Goal: Answer question/provide support: Share knowledge or assist other users

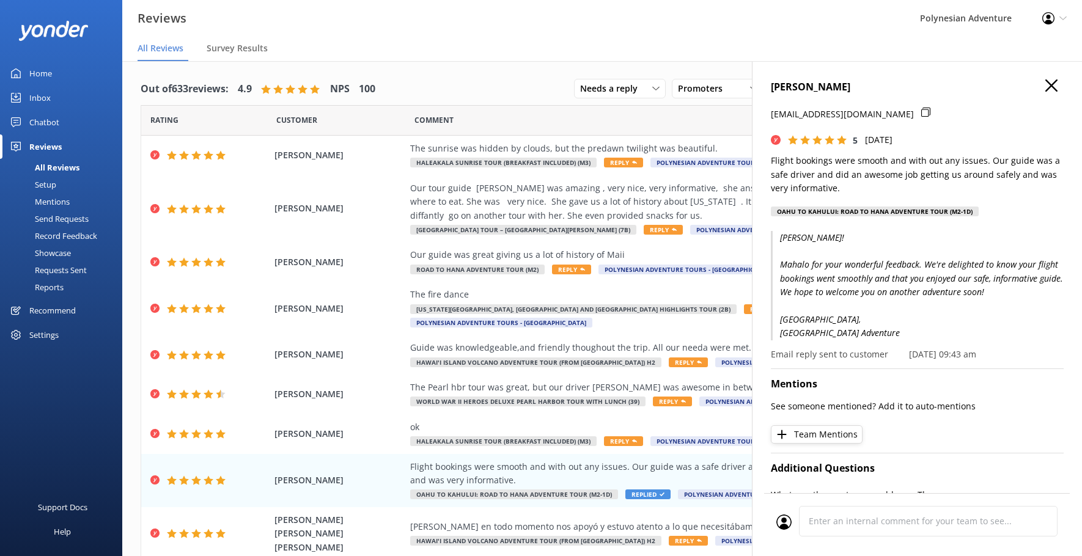
click at [1046, 86] on use "button" at bounding box center [1052, 85] width 12 height 12
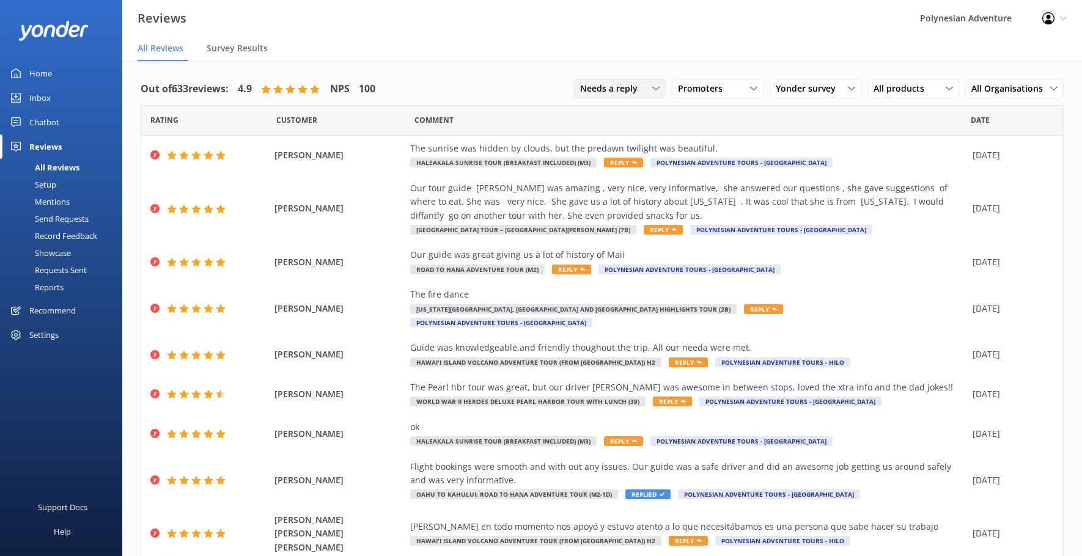
click at [635, 90] on span "Needs a reply" at bounding box center [612, 88] width 65 height 13
click at [632, 136] on link "Needs a reply" at bounding box center [629, 139] width 109 height 24
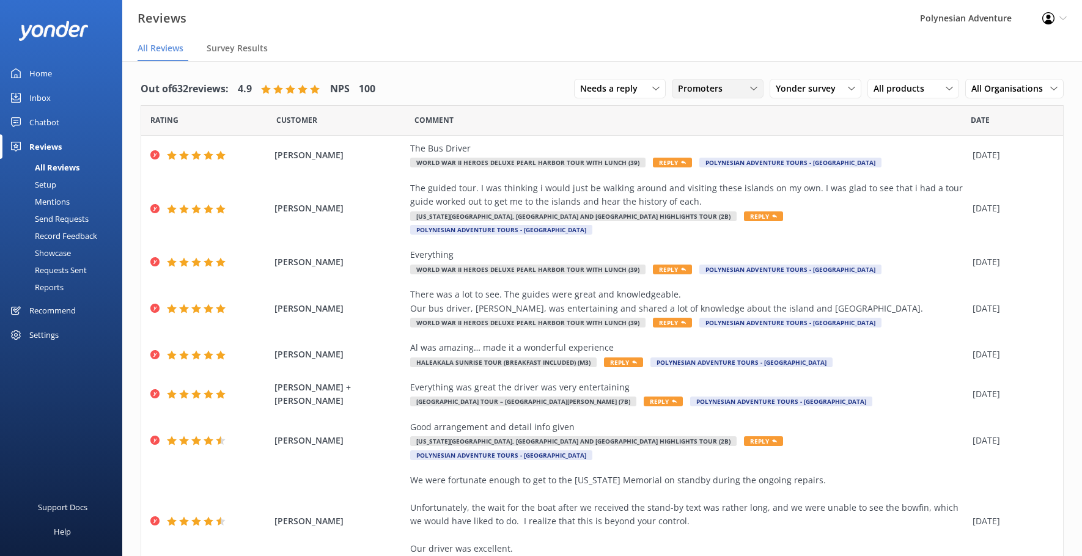
click at [690, 89] on span "Promoters" at bounding box center [704, 88] width 52 height 13
click at [710, 183] on div "Detractors" at bounding box center [718, 188] width 56 height 12
